Goal: Task Accomplishment & Management: Manage account settings

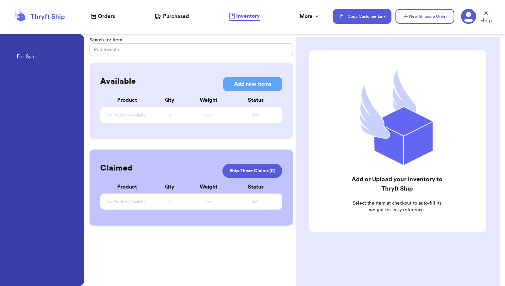
click at [178, 16] on span "Purchased" at bounding box center [176, 16] width 26 height 8
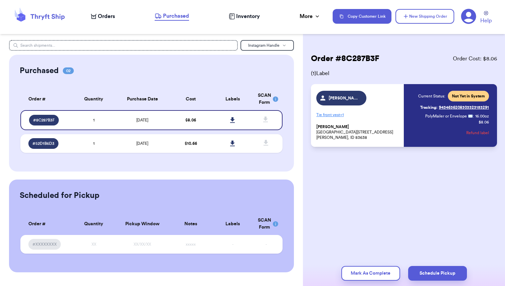
click at [104, 19] on span "Orders" at bounding box center [106, 16] width 17 height 8
select select "unpaid"
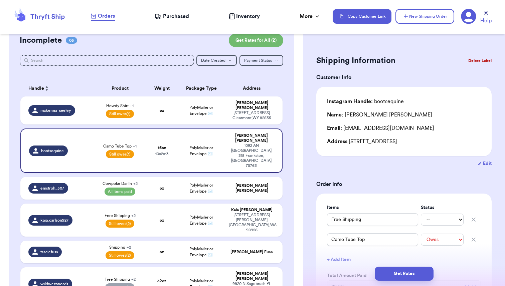
scroll to position [18, 0]
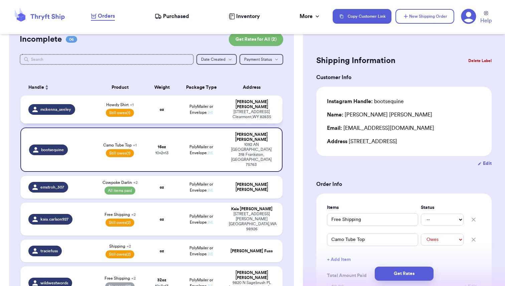
click at [129, 102] on span "Howdy Shirt + 1" at bounding box center [119, 104] width 27 height 5
type input "Shipping"
select select "unpaid"
type input "Howdy Shirt"
select select "paid"
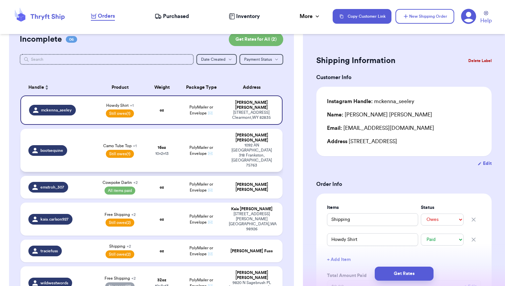
click at [129, 143] on span "Camo Tube Top + 1" at bounding box center [119, 145] width 33 height 5
type input "Free Shipping"
select select "unknown"
type input "Camo Tube Top"
select select "unpaid"
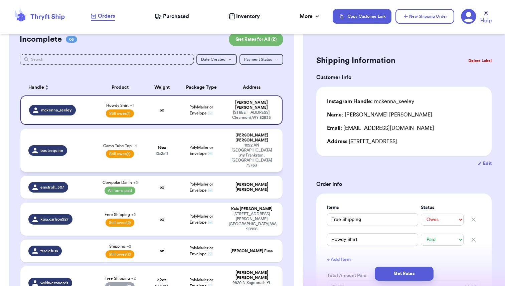
type input "16"
type input "13"
type input "10"
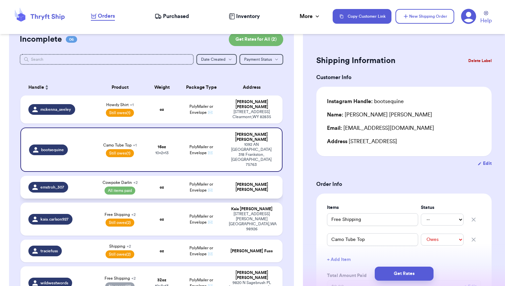
click at [151, 176] on td "oz" at bounding box center [161, 187] width 31 height 23
type input "Zessica Sweater"
select select "paid"
type input "Southern Thing Crew"
select select "paid"
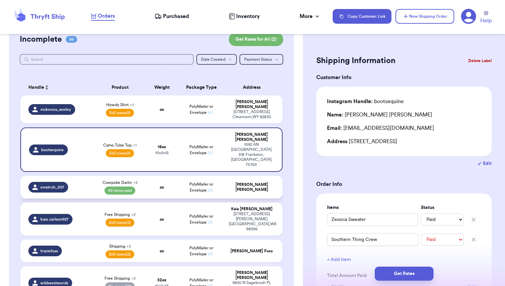
select select "paid"
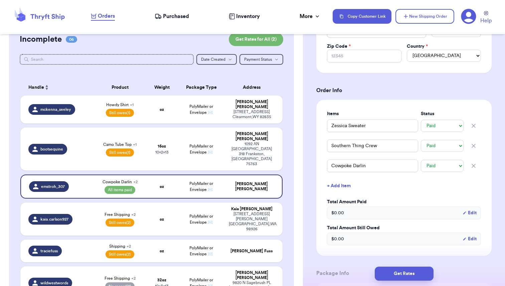
scroll to position [218, 0]
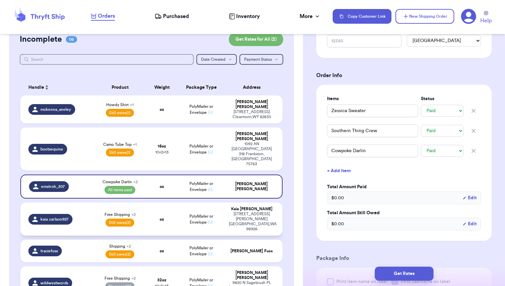
click at [145, 203] on td "Free Shipping + 2 Still owes (2)" at bounding box center [120, 219] width 52 height 33
type input "Free Shipping"
select select "unknown"
type input "Aztec Sherpa"
select select "unpaid"
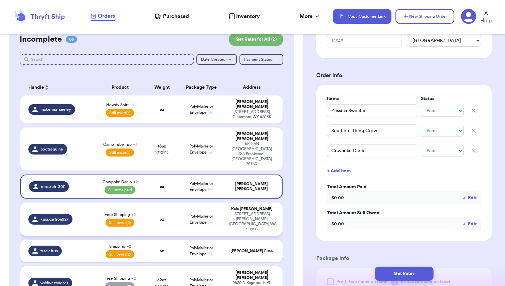
type input "Wild Rag"
select select "unpaid"
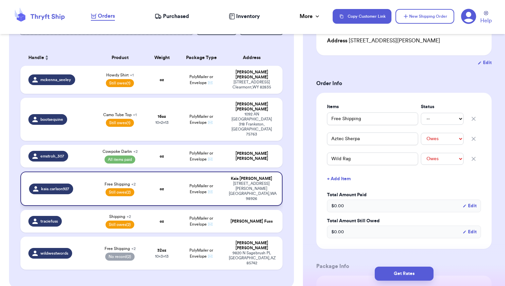
scroll to position [51, 0]
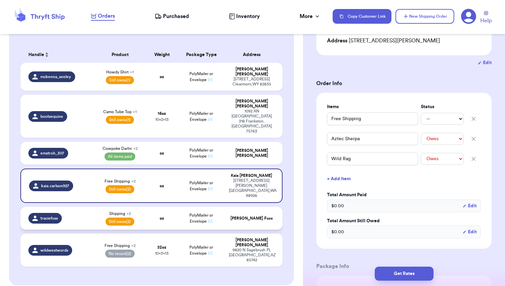
click at [144, 207] on td "Shipping + 2 Still owes (2)" at bounding box center [120, 218] width 52 height 23
type input "Shipping"
select select "unpaid"
type input "Def Leppard Shirt"
select select "paid"
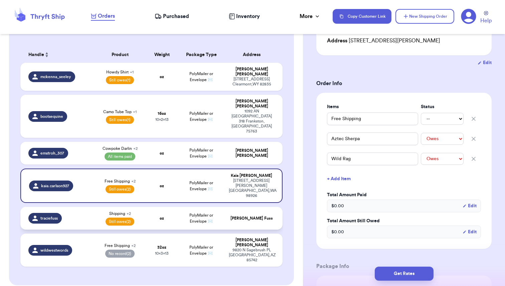
type input "Custom UW Shirt"
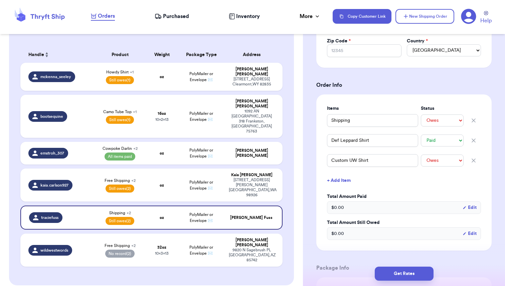
scroll to position [211, 0]
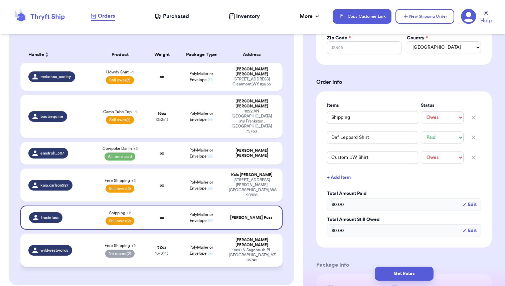
click at [167, 234] on td "32 oz 10 x 3 x 13" at bounding box center [161, 250] width 31 height 33
type input "Free Shipping"
select select "unknown"
type input "Coors Shirt"
type input "2"
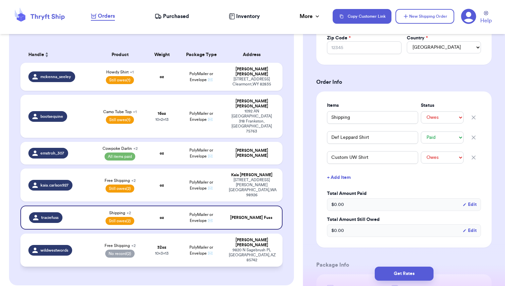
type input "0"
type input "13"
type input "10"
type input "Sweater"
select select "unknown"
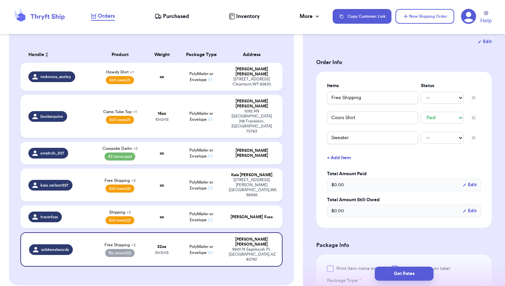
scroll to position [119, 0]
